Goal: Check status: Check status

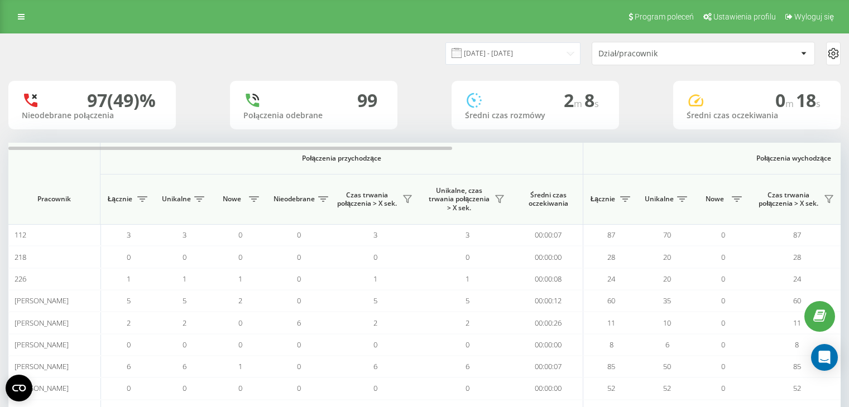
click at [532, 46] on input "[DATE] - [DATE]" at bounding box center [512, 53] width 135 height 22
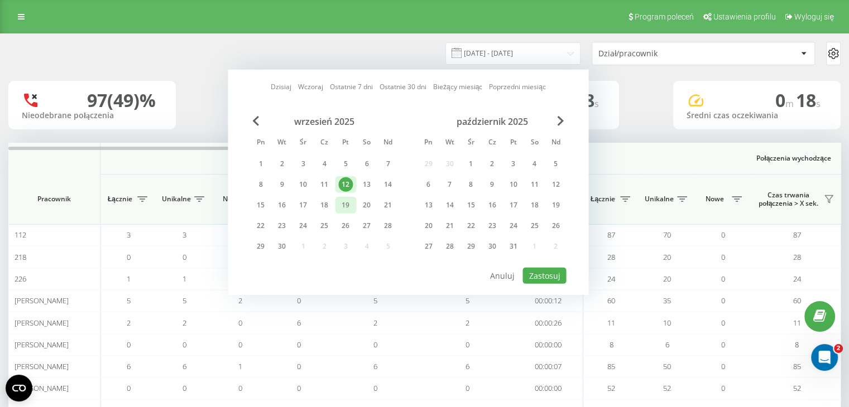
click at [348, 208] on div "19" at bounding box center [345, 205] width 15 height 15
click at [344, 198] on div "19" at bounding box center [345, 205] width 15 height 15
click at [556, 277] on button "Zastosuj" at bounding box center [544, 276] width 44 height 16
type input "[DATE] - [DATE]"
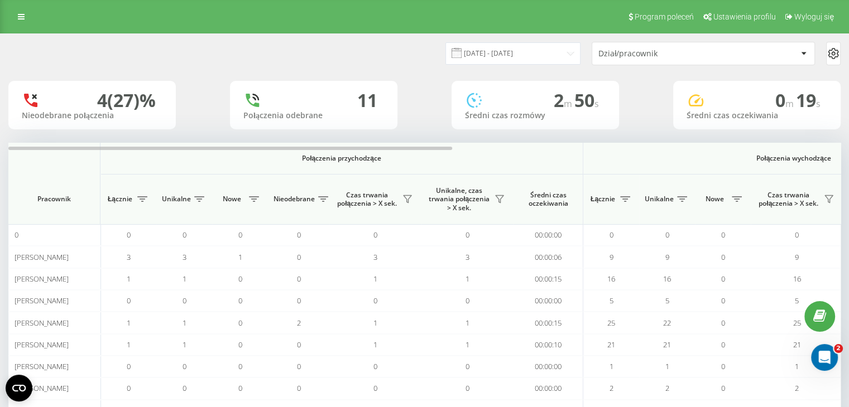
click at [667, 53] on div "Dział/pracownik" at bounding box center [664, 53] width 133 height 9
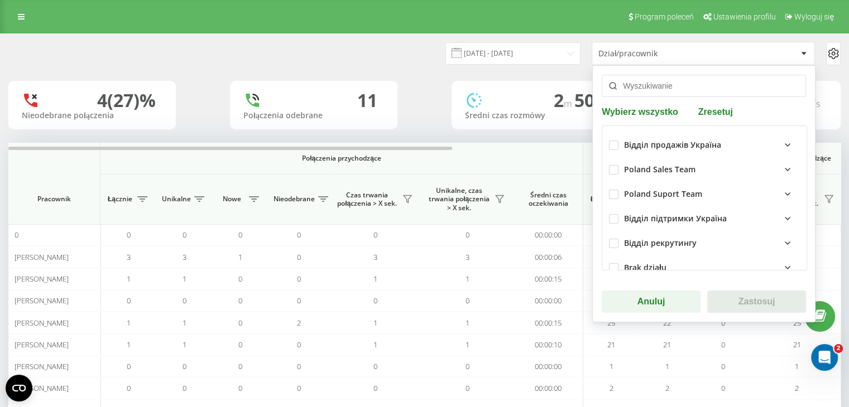
click at [649, 85] on input "text" at bounding box center [703, 86] width 204 height 22
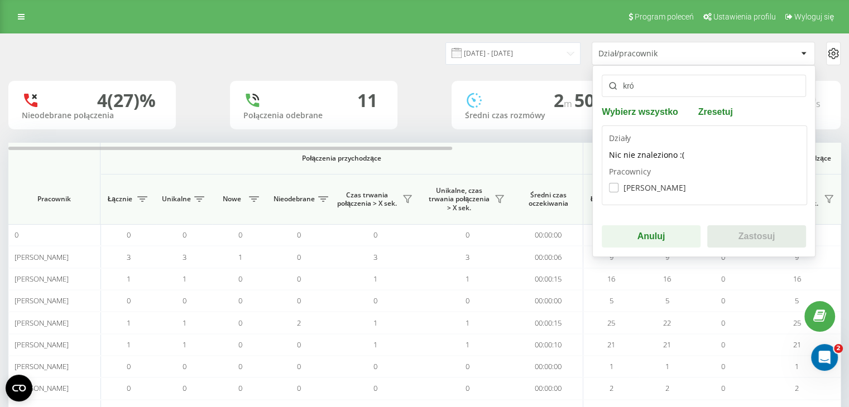
type input "kró"
click at [623, 186] on label "[PERSON_NAME]" at bounding box center [647, 187] width 77 height 9
checkbox input "true"
click at [774, 240] on button "Zastosuj" at bounding box center [756, 236] width 99 height 22
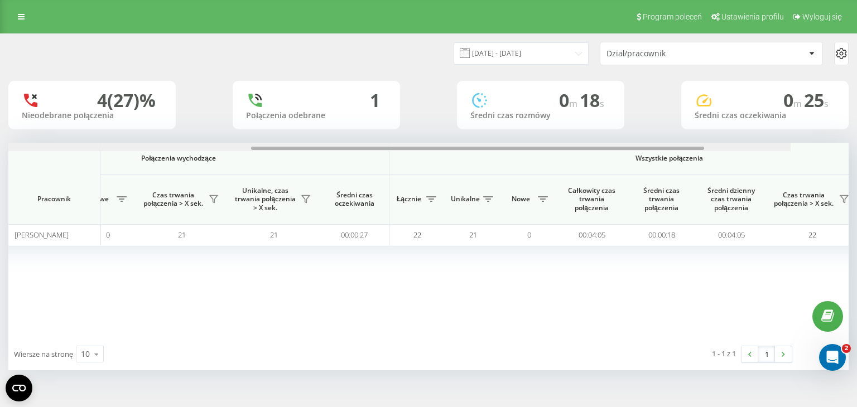
scroll to position [0, 716]
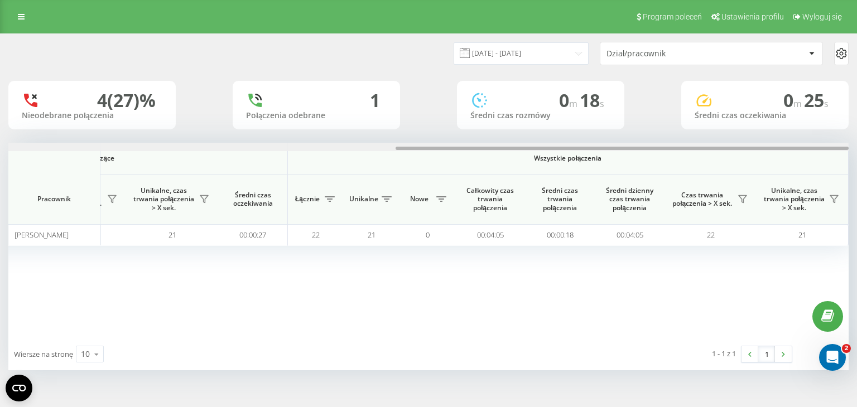
drag, startPoint x: 451, startPoint y: 147, endPoint x: 856, endPoint y: 155, distance: 405.1
click at [848, 155] on div "[DATE] - [DATE] Dział/pracownik 4 (27)% Nieodebrane połączenia 1 Połączenia ode…" at bounding box center [428, 212] width 857 height 359
